Goal: Transaction & Acquisition: Purchase product/service

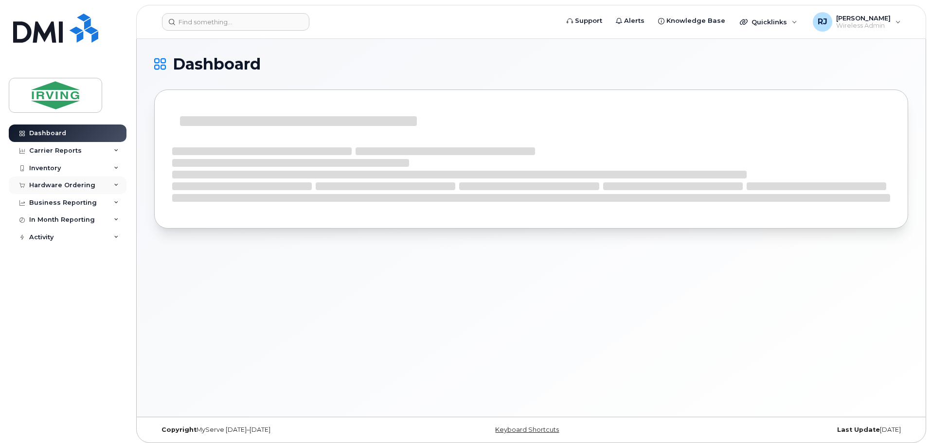
click at [67, 186] on div "Hardware Ordering" at bounding box center [62, 185] width 66 height 8
click at [65, 199] on link "Overview" at bounding box center [76, 203] width 101 height 18
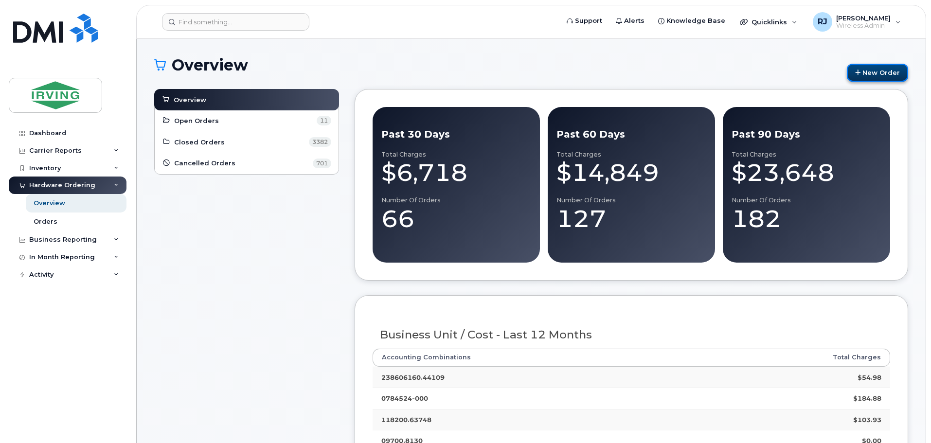
click at [878, 75] on link "New Order" at bounding box center [877, 73] width 61 height 18
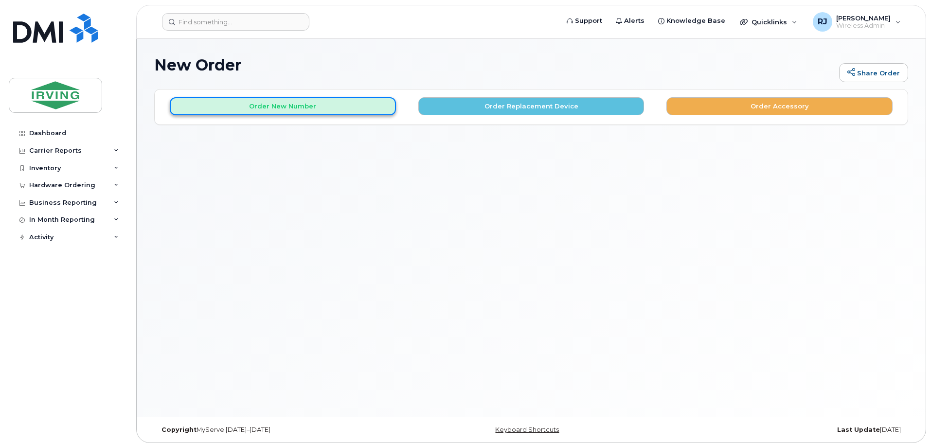
click at [304, 105] on button "Order New Number" at bounding box center [283, 106] width 226 height 18
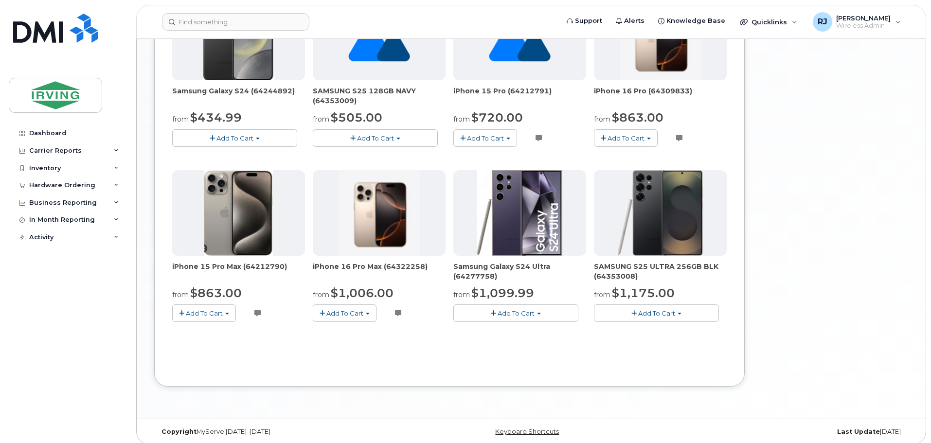
scroll to position [580, 0]
